Goal: Task Accomplishment & Management: Complete application form

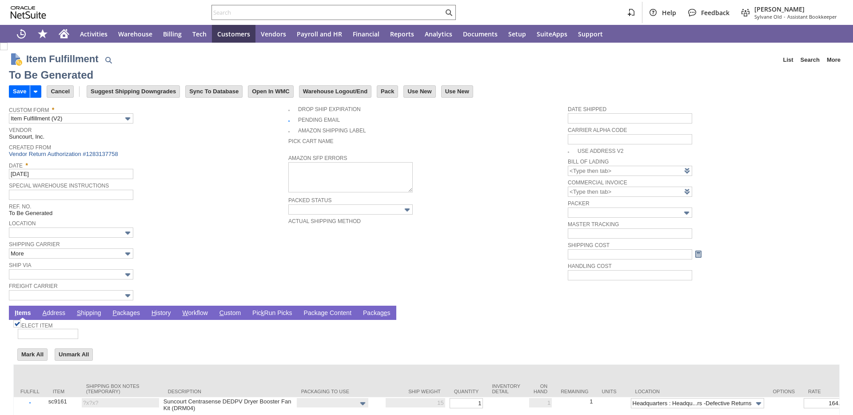
type input "0.00"
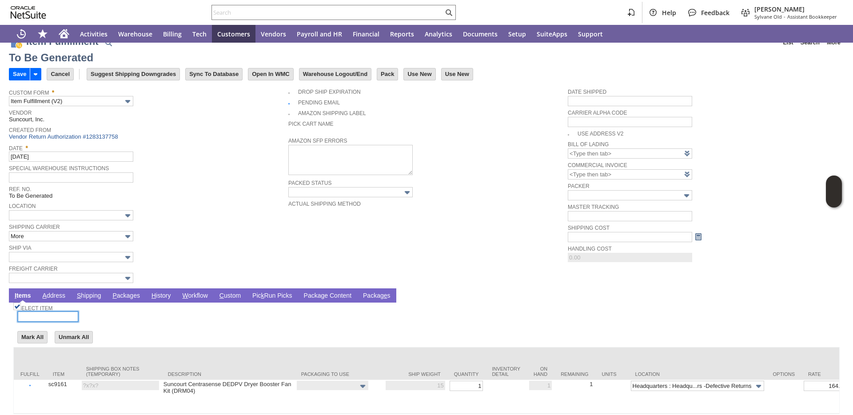
scroll to position [57, 0]
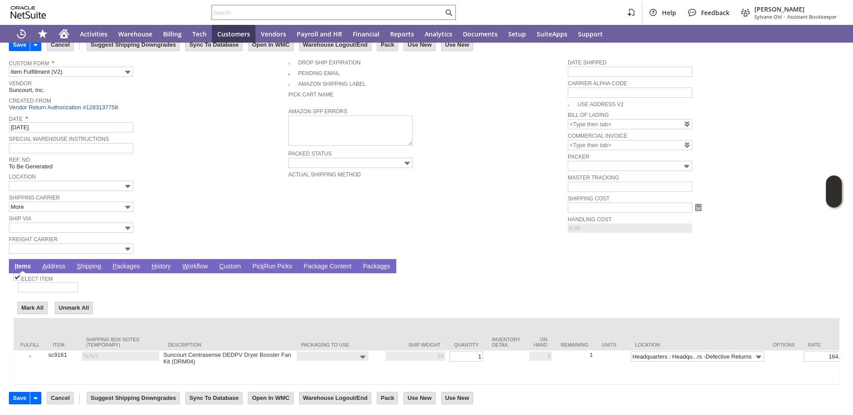
click at [91, 262] on td "S hipping" at bounding box center [89, 266] width 36 height 14
click at [90, 262] on link "S hipping" at bounding box center [89, 266] width 29 height 8
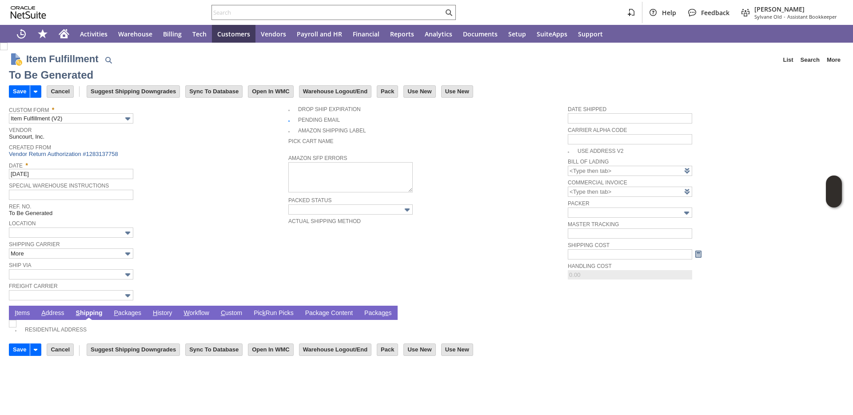
click at [132, 313] on link "P ackages" at bounding box center [128, 313] width 32 height 8
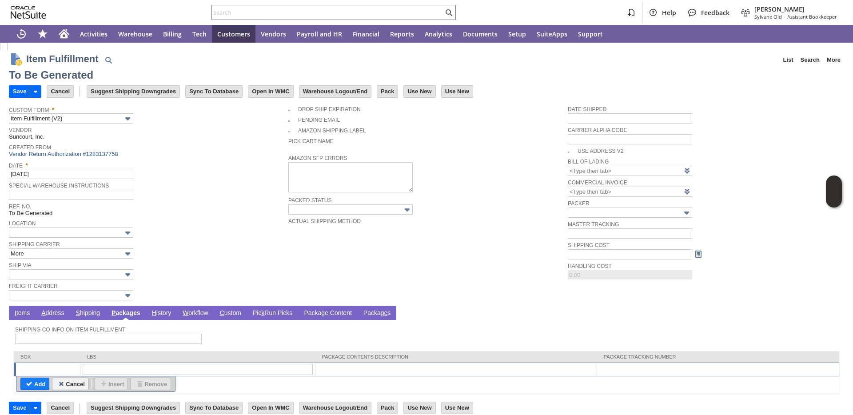
click at [31, 313] on link "I tems" at bounding box center [22, 313] width 20 height 8
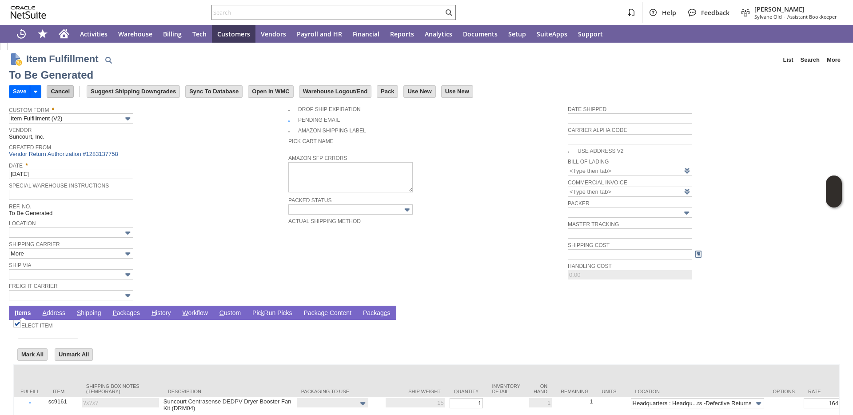
click at [60, 87] on input "Cancel" at bounding box center [60, 92] width 26 height 12
type input "0.00"
click at [49, 271] on input "text" at bounding box center [71, 274] width 124 height 10
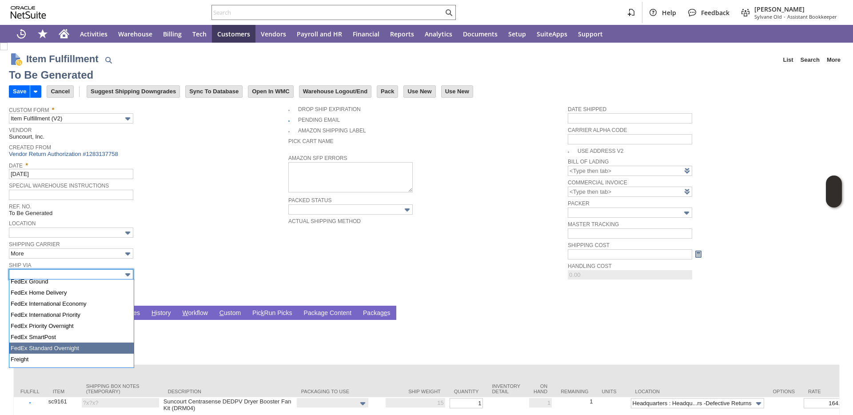
scroll to position [192, 0]
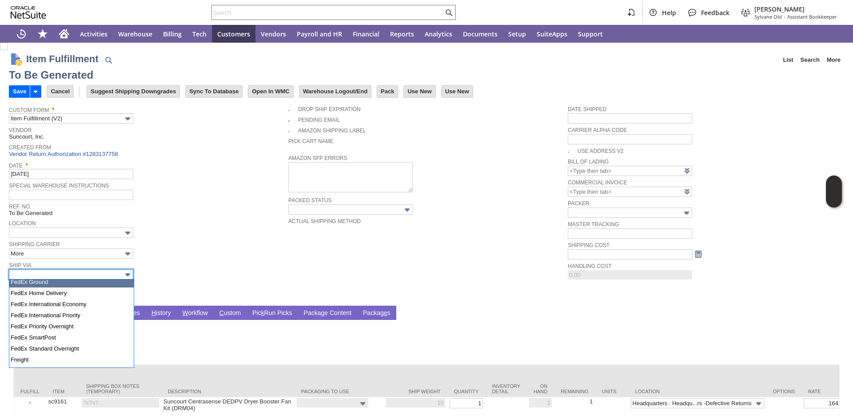
type input "FedEx Ground"
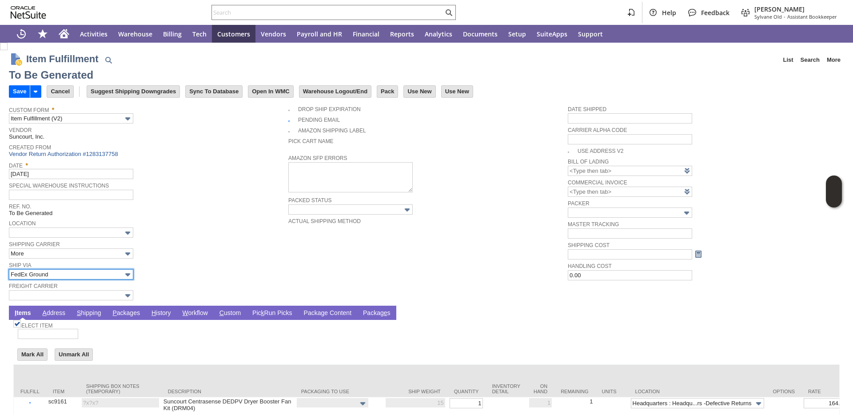
type input "15"
type input "OK"
click at [167, 283] on span "Freight Carrier" at bounding box center [146, 285] width 275 height 10
click at [130, 314] on link "P ackages" at bounding box center [126, 313] width 32 height 8
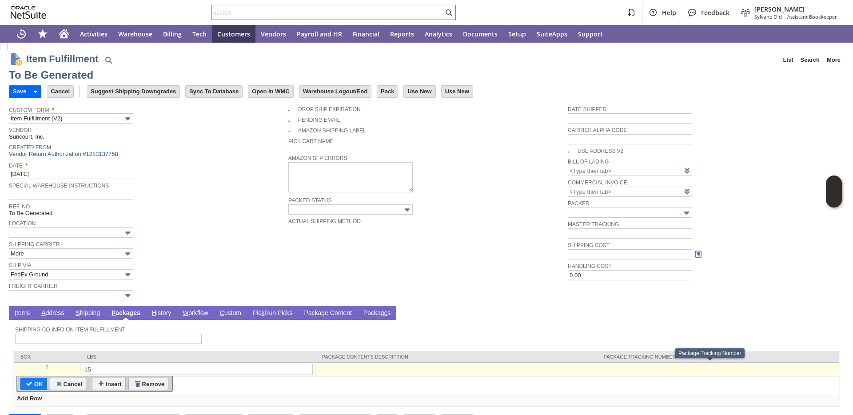
click at [603, 368] on div at bounding box center [717, 368] width 237 height 8
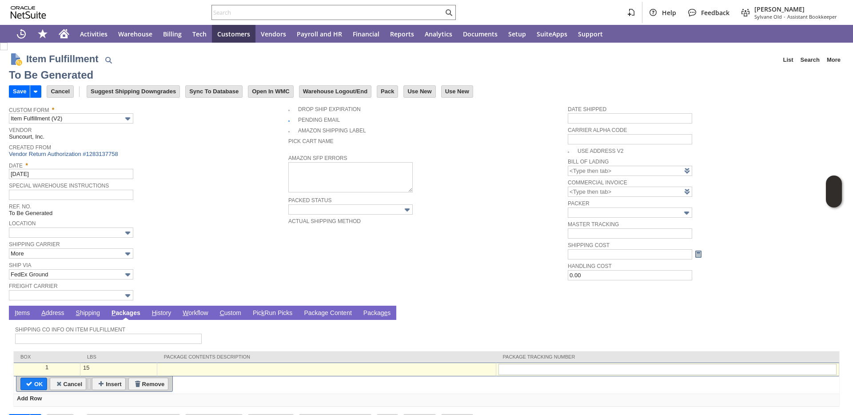
type input "884481381972"
type input "Add"
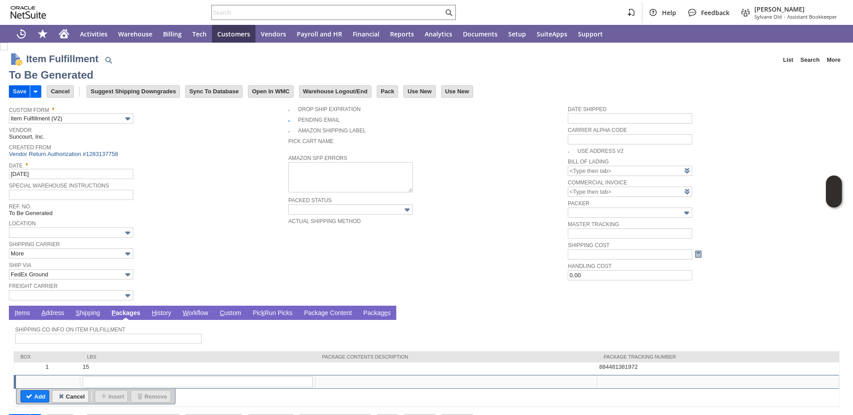
click at [17, 94] on input "Save" at bounding box center [19, 92] width 20 height 12
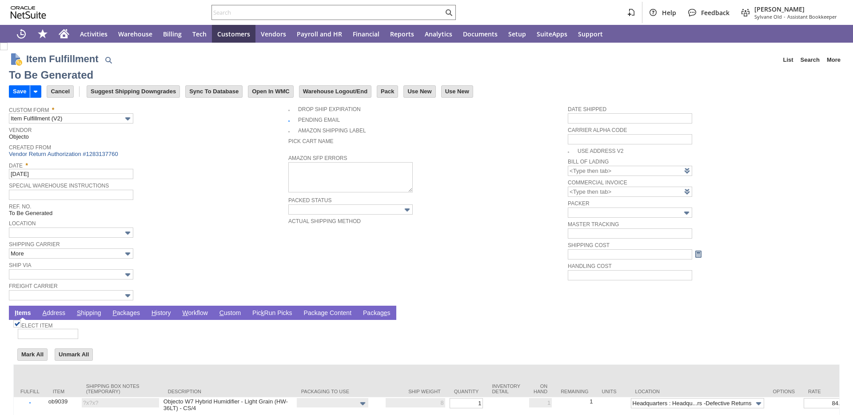
type input "0.00"
click at [131, 310] on link "P ackages" at bounding box center [126, 313] width 32 height 8
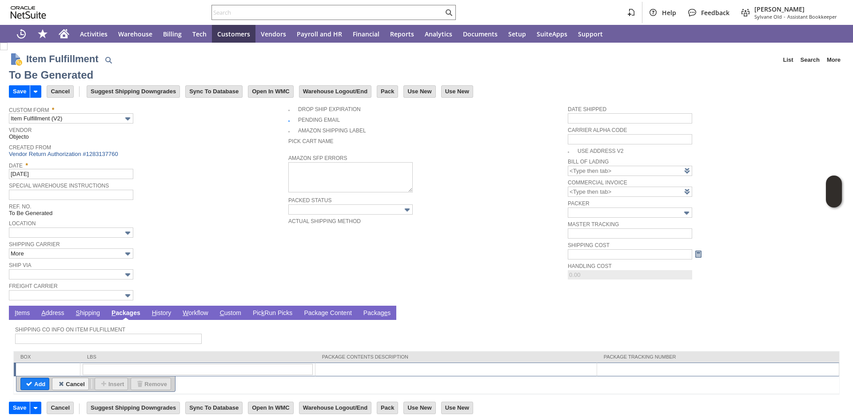
click at [599, 367] on div at bounding box center [717, 368] width 237 height 8
click at [27, 312] on link "I tems" at bounding box center [22, 313] width 20 height 8
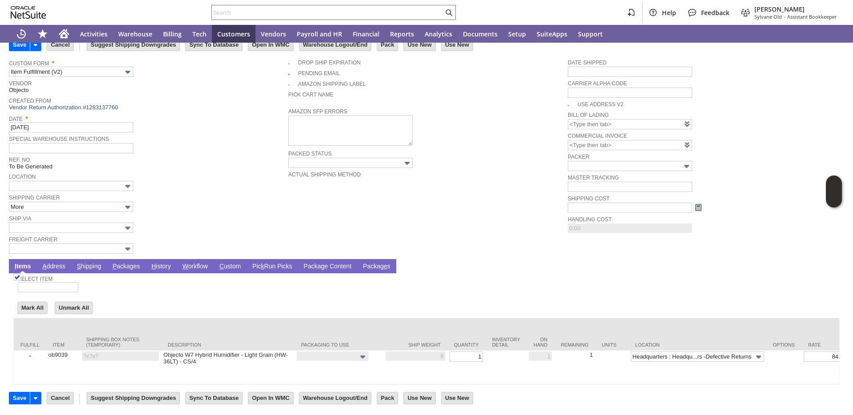
scroll to position [57, 0]
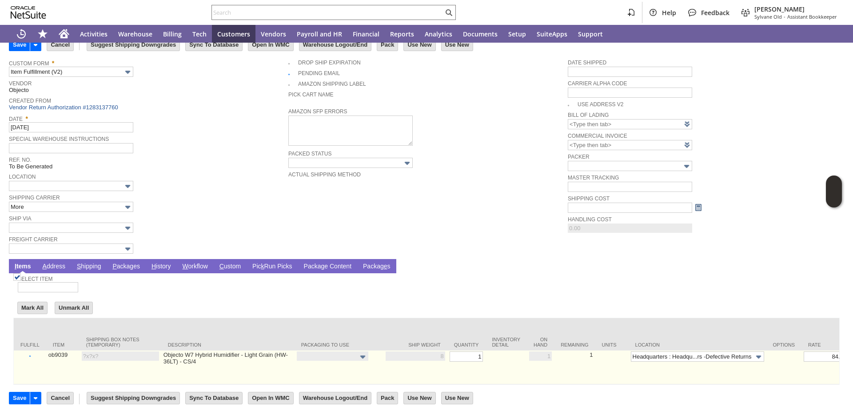
click at [489, 352] on link "Set" at bounding box center [489, 354] width 0 height 5
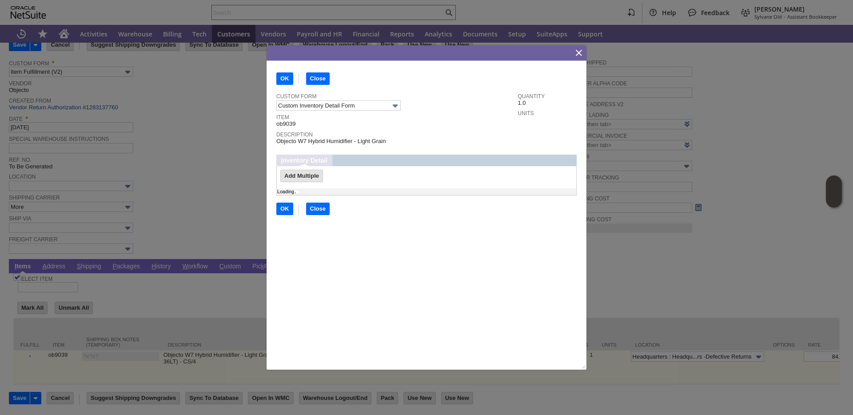
scroll to position [0, 0]
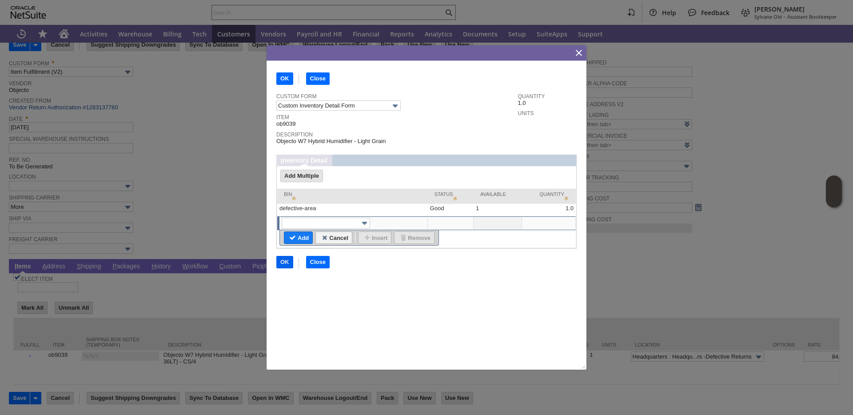
click at [289, 262] on input "OK" at bounding box center [285, 262] width 16 height 12
type input "Add"
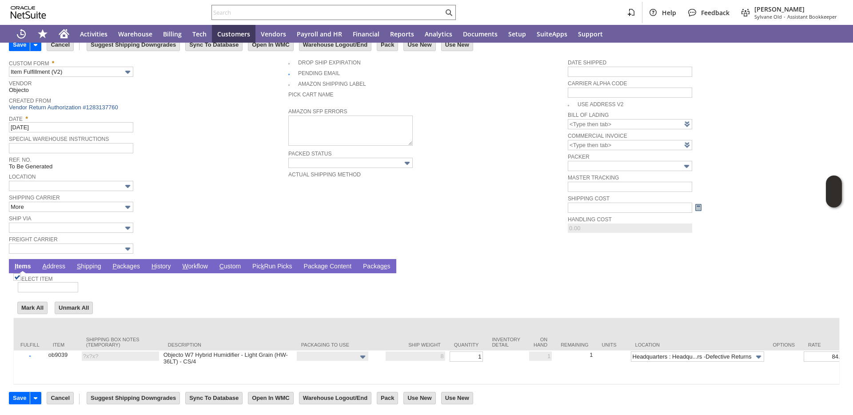
click at [119, 262] on link "P ackages" at bounding box center [126, 266] width 32 height 8
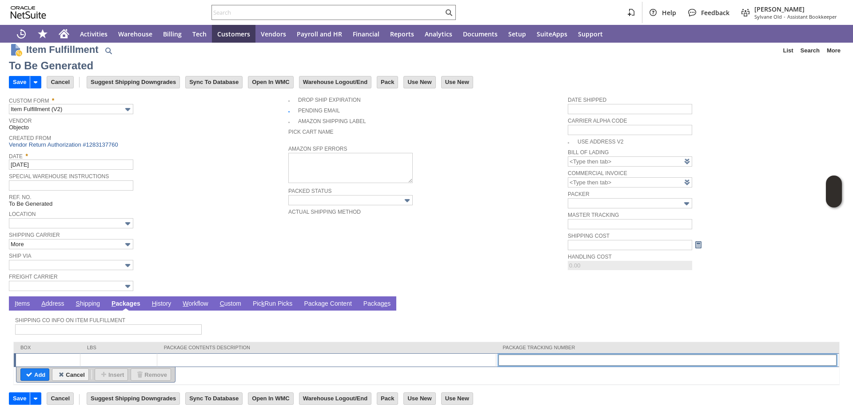
click at [590, 363] on input "text" at bounding box center [667, 359] width 338 height 11
paste input "884481495695"
type input "884481495695"
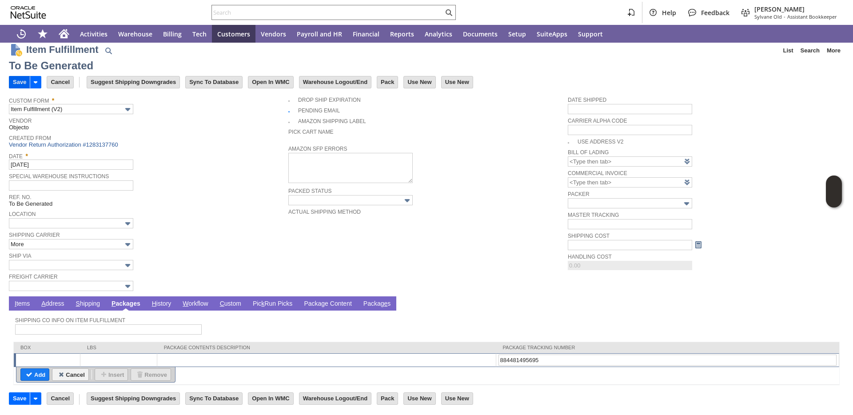
click at [25, 87] on input "Save" at bounding box center [19, 82] width 20 height 12
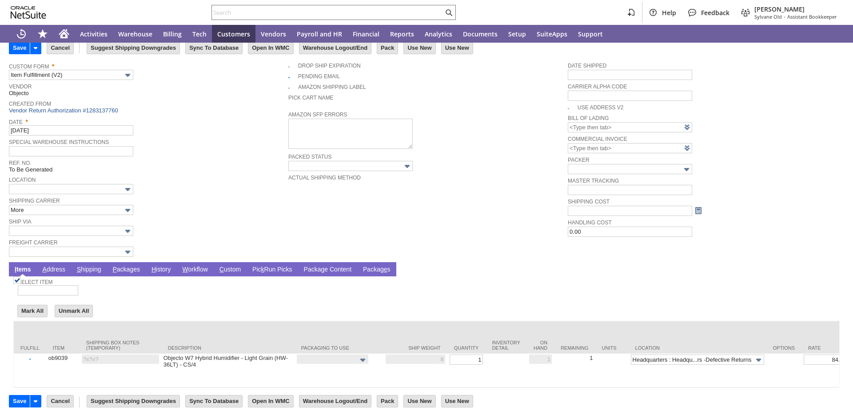
scroll to position [57, 0]
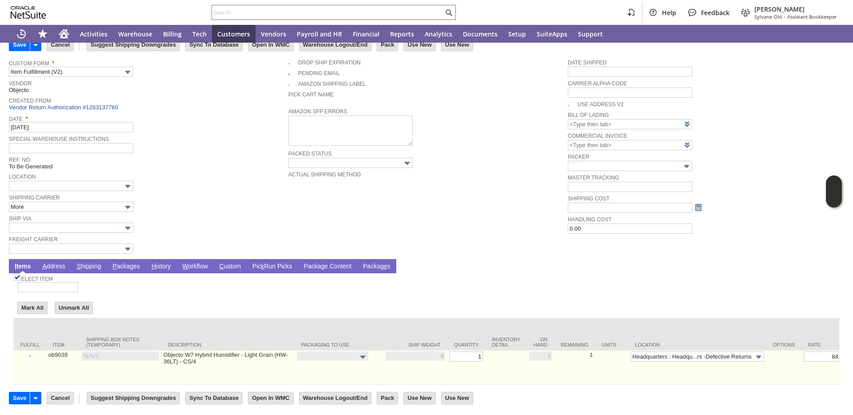
type input "Add"
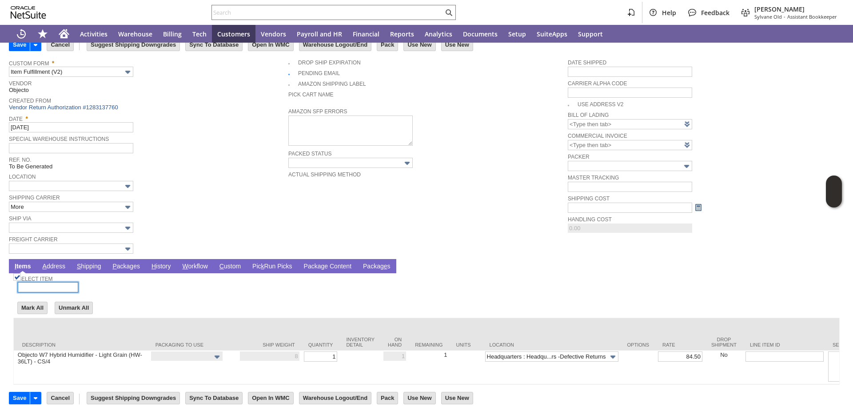
scroll to position [0, 0]
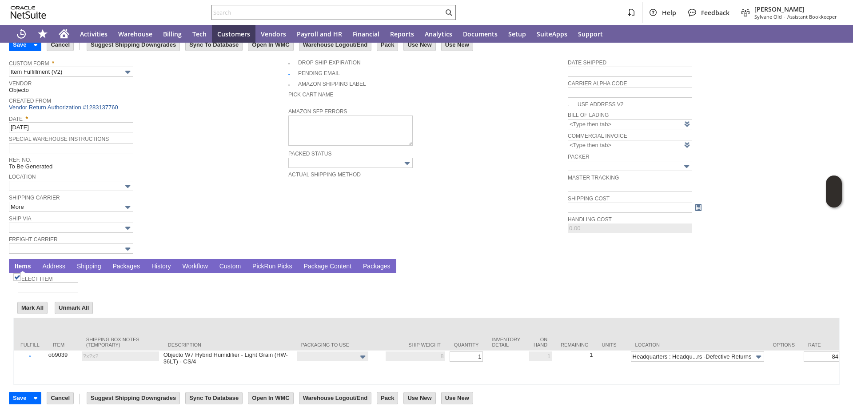
click at [132, 262] on link "P ackages" at bounding box center [126, 266] width 32 height 8
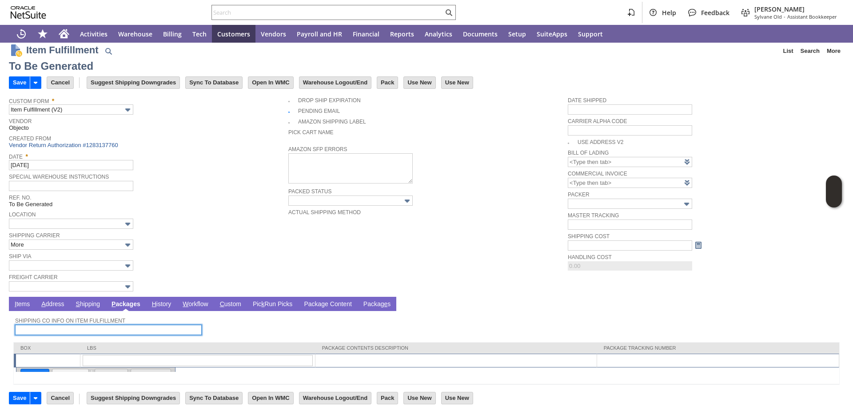
scroll to position [8, 0]
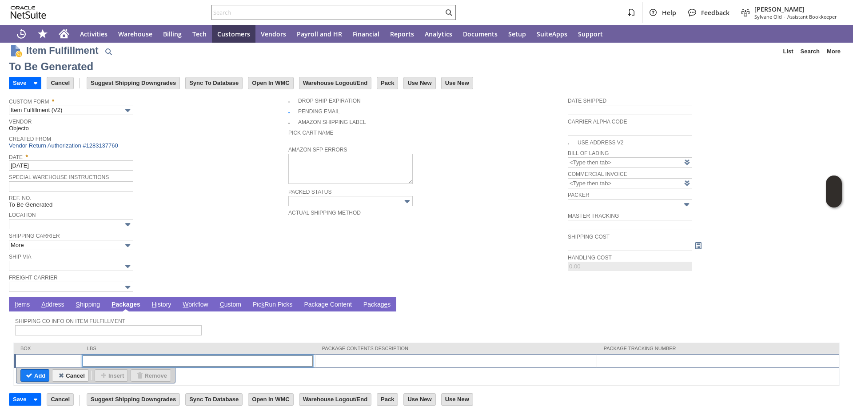
click at [135, 364] on input "text" at bounding box center [198, 360] width 230 height 11
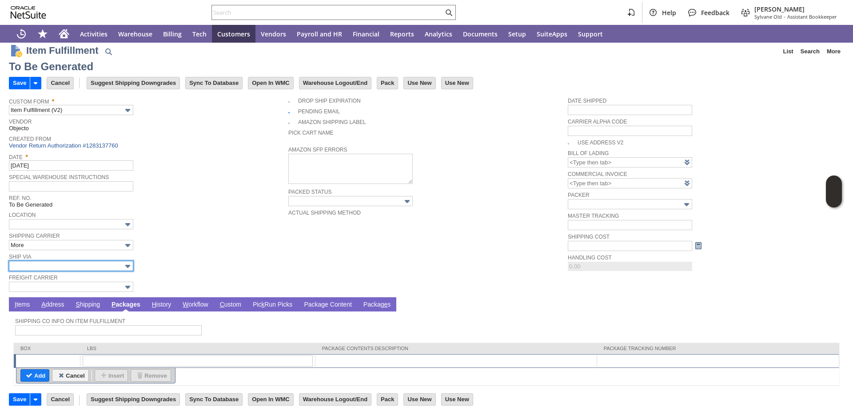
click at [81, 266] on input "text" at bounding box center [71, 266] width 124 height 10
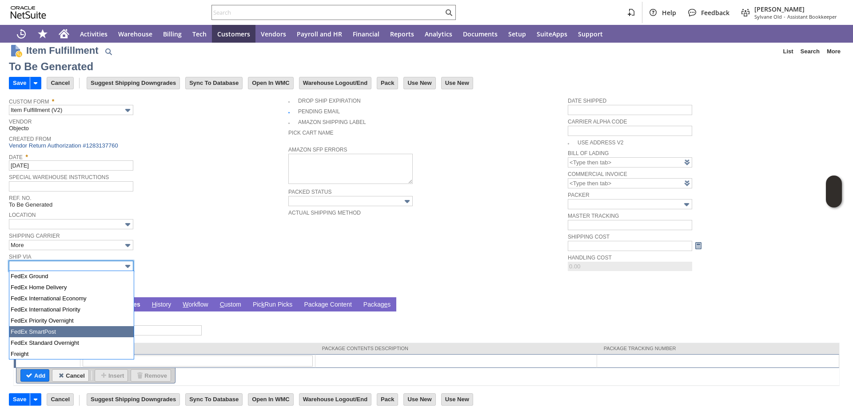
scroll to position [187, 0]
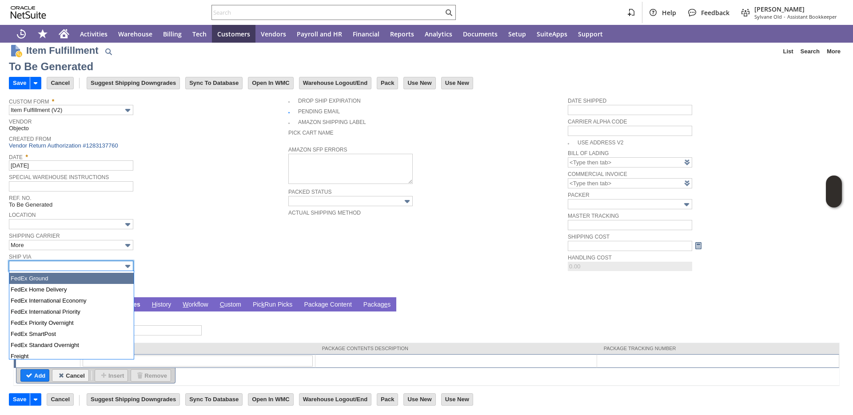
type input "FedEx Ground"
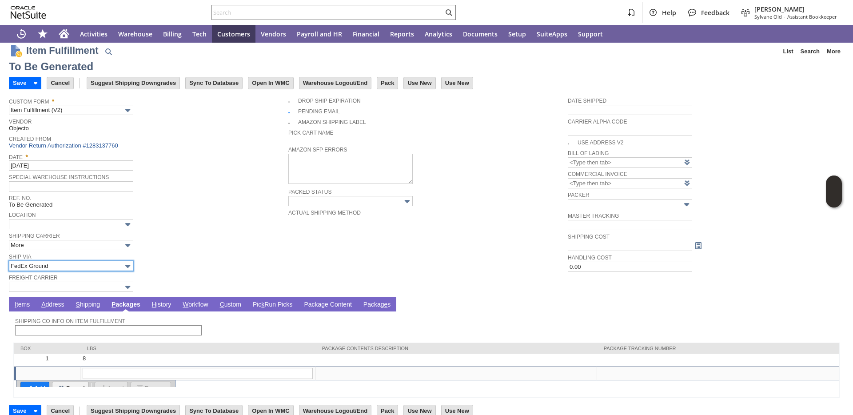
type input "8"
type input "OK"
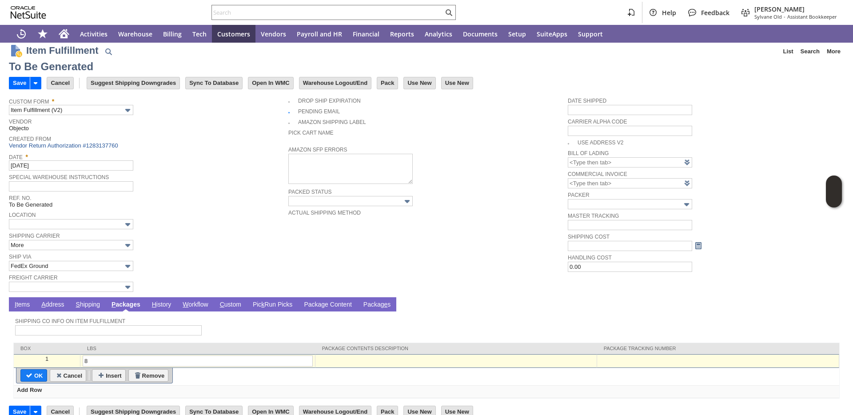
click at [610, 356] on div at bounding box center [717, 359] width 237 height 8
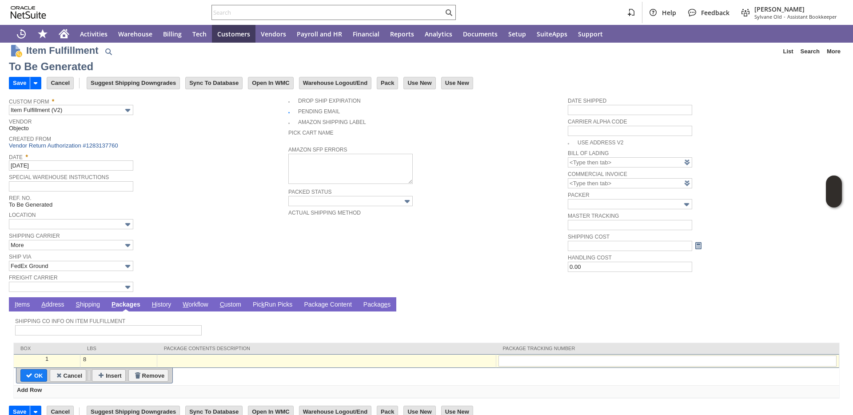
type input "884481495695"
type input "Add"
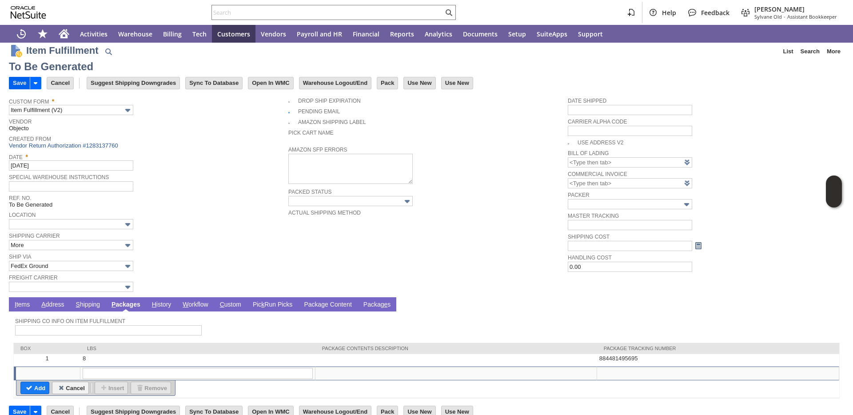
click at [11, 84] on input "Save" at bounding box center [19, 83] width 20 height 12
click at [14, 87] on input "Save" at bounding box center [19, 83] width 20 height 12
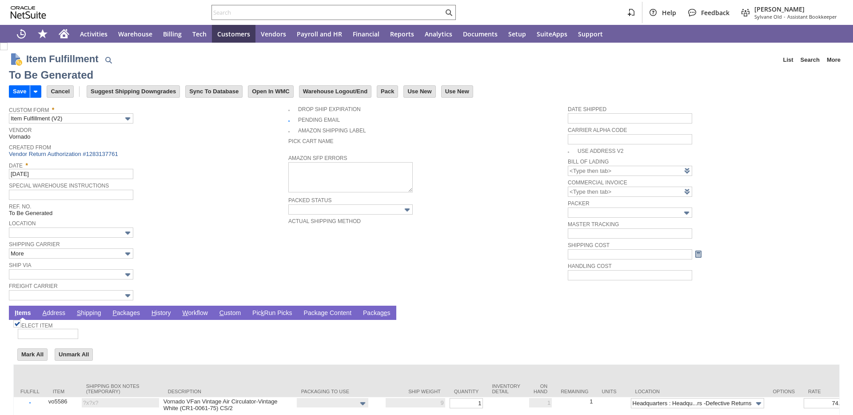
type input "0.00"
type input "Add"
click at [122, 314] on link "P ackages" at bounding box center [126, 313] width 32 height 8
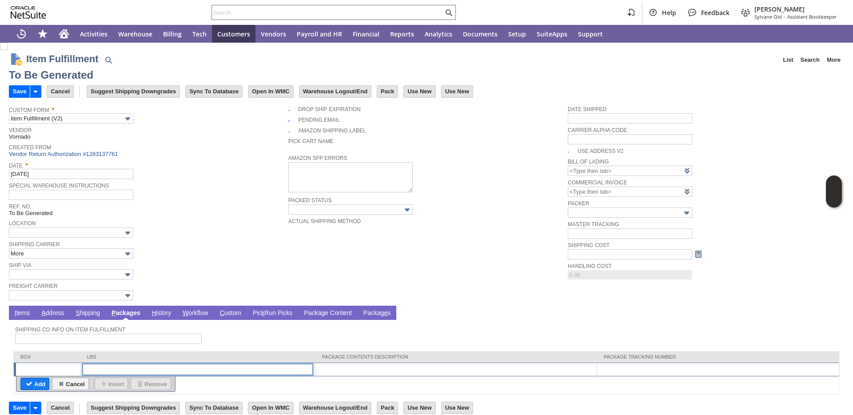
click at [106, 365] on input "text" at bounding box center [198, 369] width 230 height 11
type input "1"
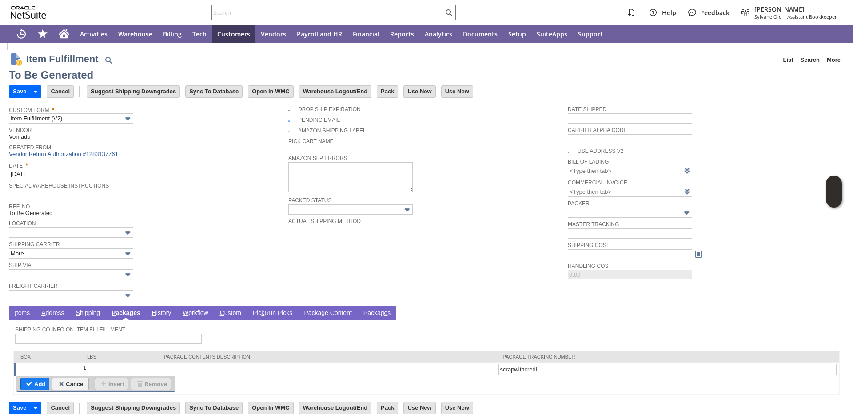
type input "scrapwithcredit"
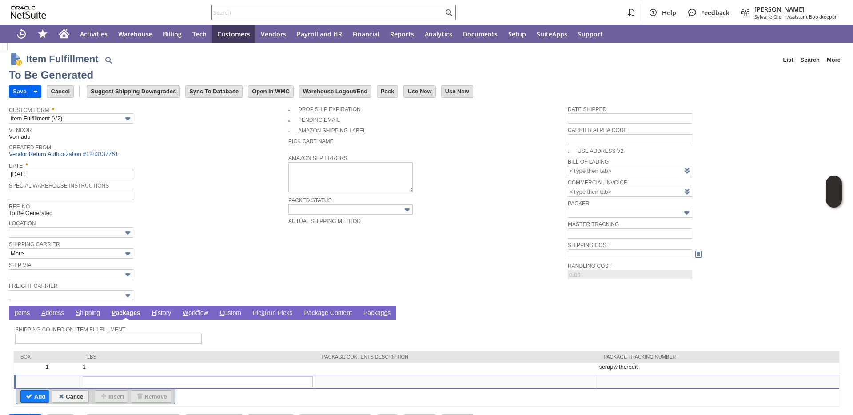
click at [15, 93] on input "Save" at bounding box center [19, 92] width 20 height 12
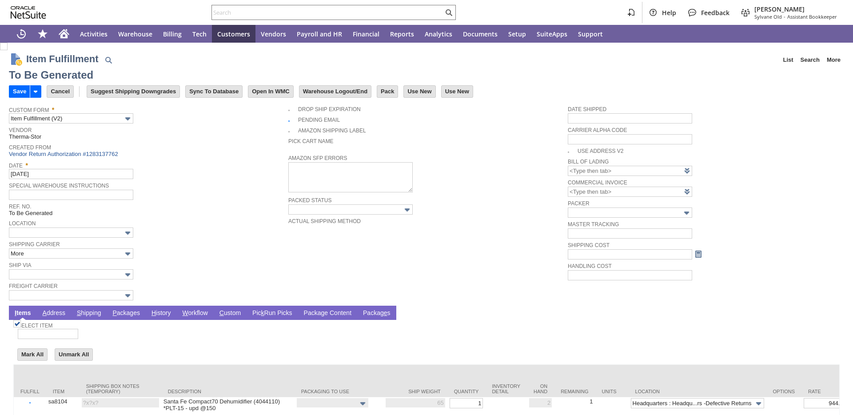
type input "0.00"
type input "Add"
click at [65, 274] on input "text" at bounding box center [71, 274] width 124 height 10
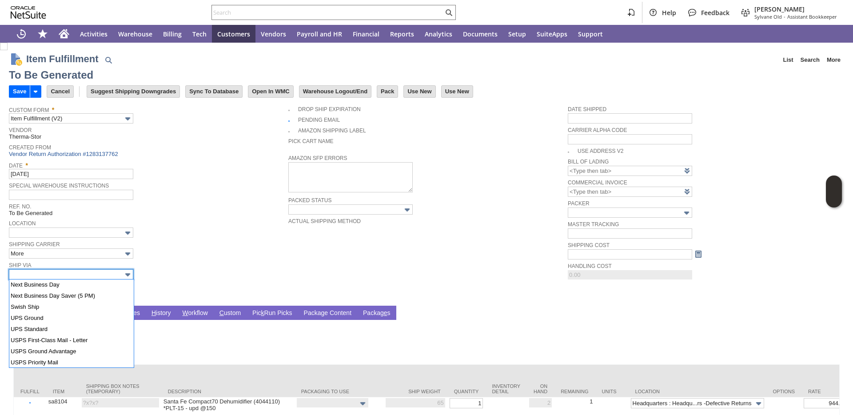
scroll to position [374, 0]
type input "UPS Ground"
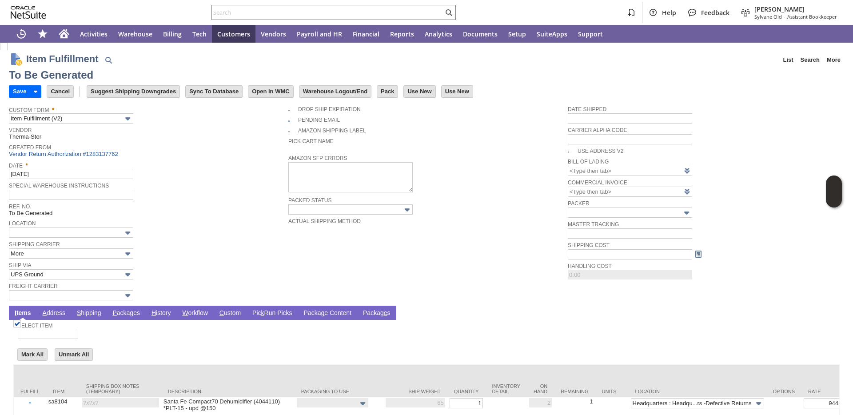
click at [126, 313] on link "P ackages" at bounding box center [126, 313] width 32 height 8
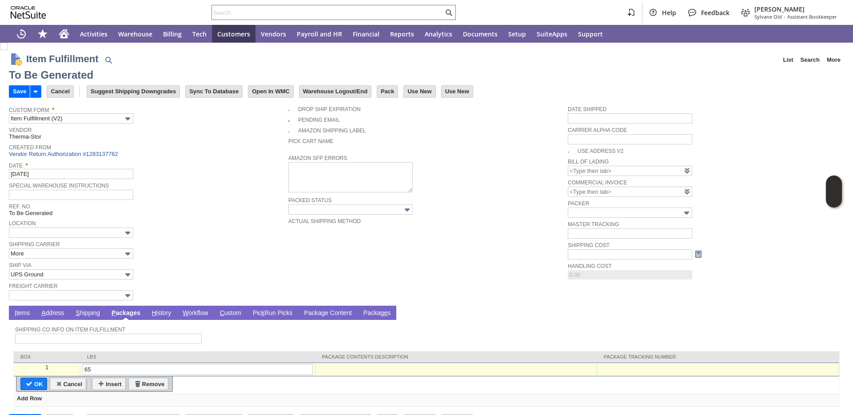
click at [599, 369] on div at bounding box center [717, 368] width 237 height 8
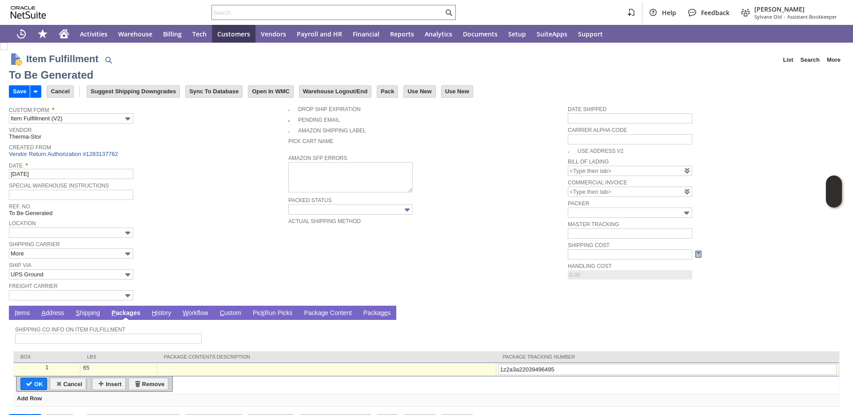
type input "1z2a3a220394964950"
type input "Add"
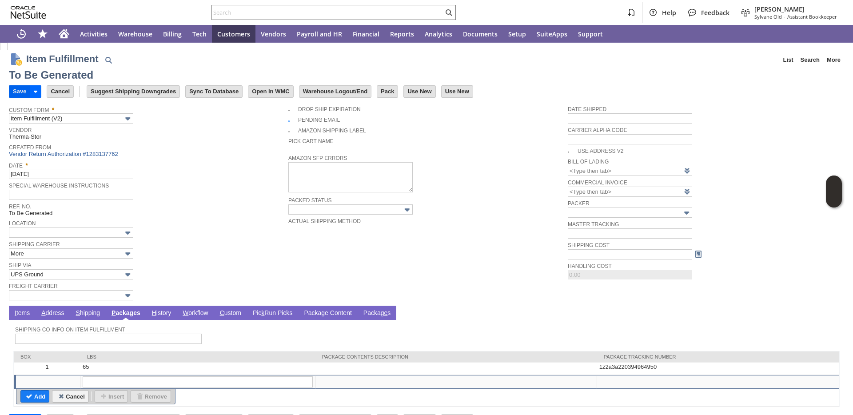
click at [22, 92] on input "Save" at bounding box center [19, 92] width 20 height 12
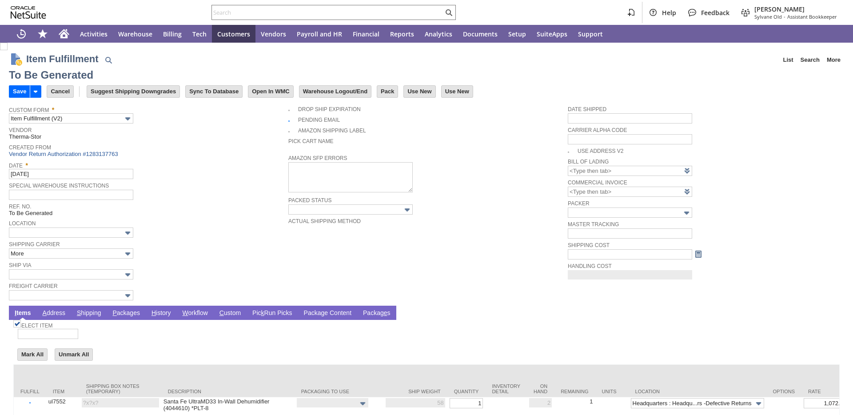
type input "0.00"
click at [54, 89] on input "Cancel" at bounding box center [60, 92] width 26 height 12
type input "0.00"
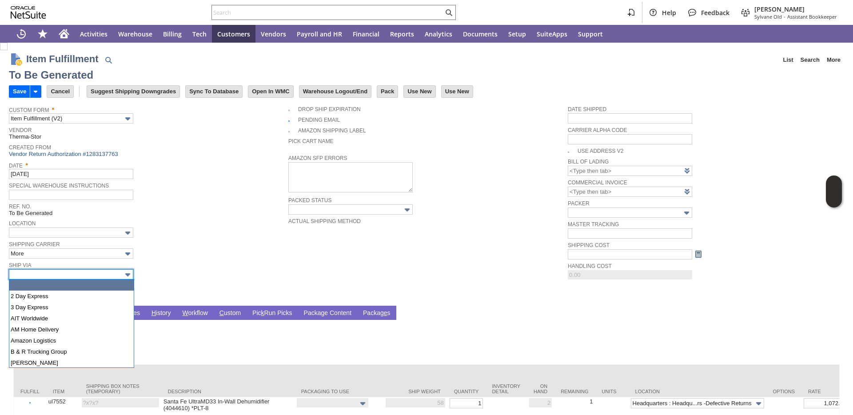
click at [75, 274] on input "text" at bounding box center [71, 274] width 124 height 10
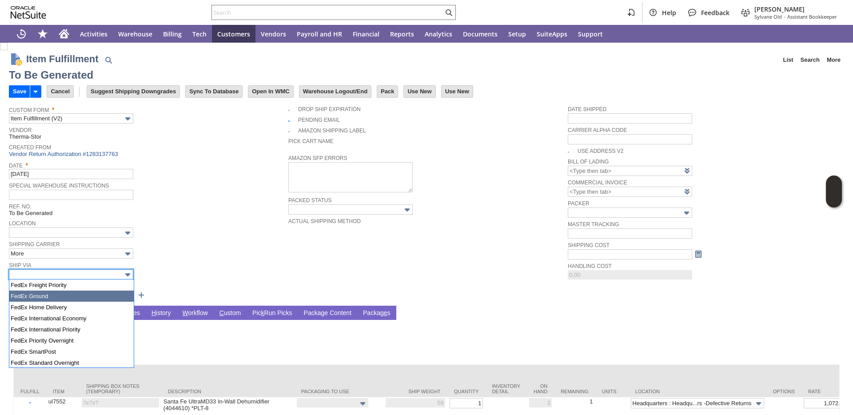
type input "FedEx Ground"
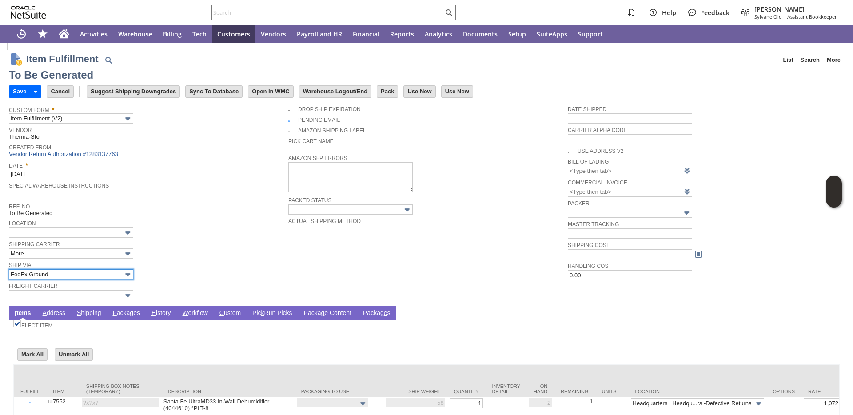
type input "58"
type input "OK"
click at [118, 315] on link "P ackages" at bounding box center [126, 313] width 32 height 8
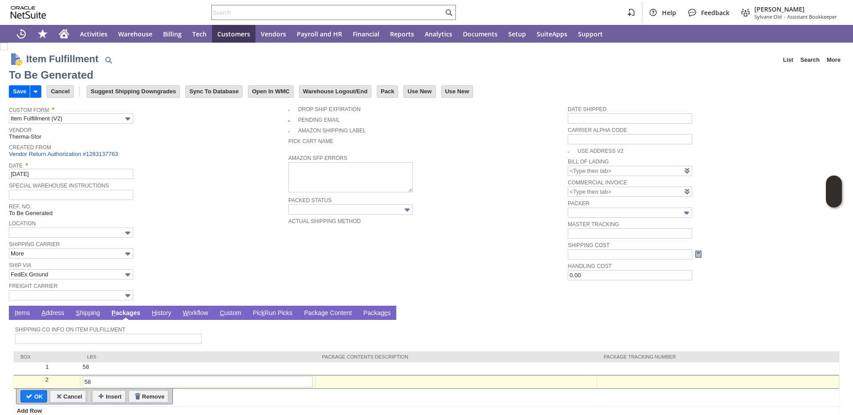
click at [603, 375] on td at bounding box center [718, 382] width 242 height 14
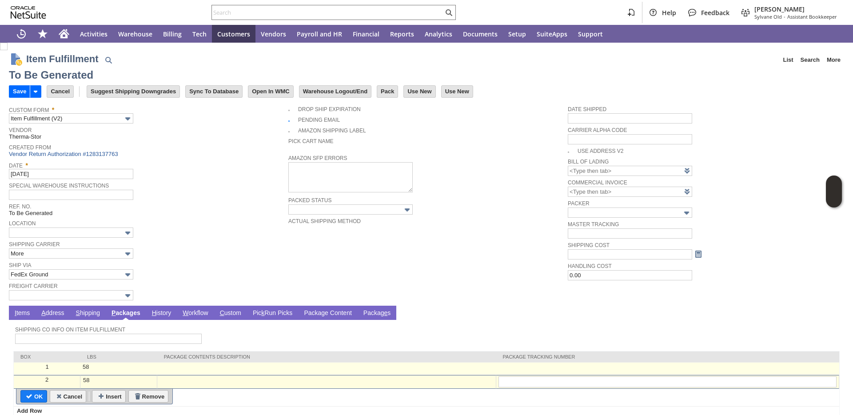
click at [604, 371] on td at bounding box center [667, 368] width 343 height 12
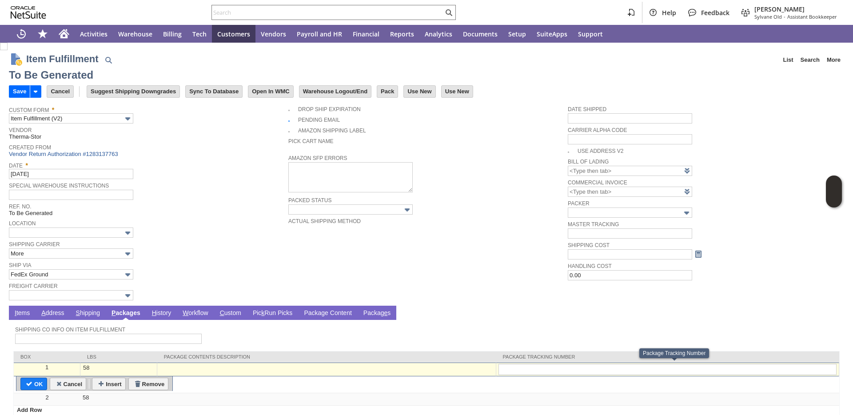
type input "884481956820"
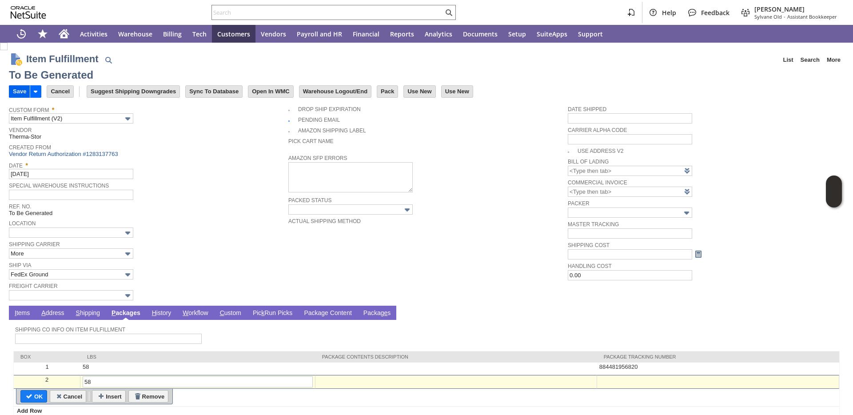
click at [14, 92] on input "Save" at bounding box center [19, 92] width 20 height 12
